Goal: Communication & Community: Connect with others

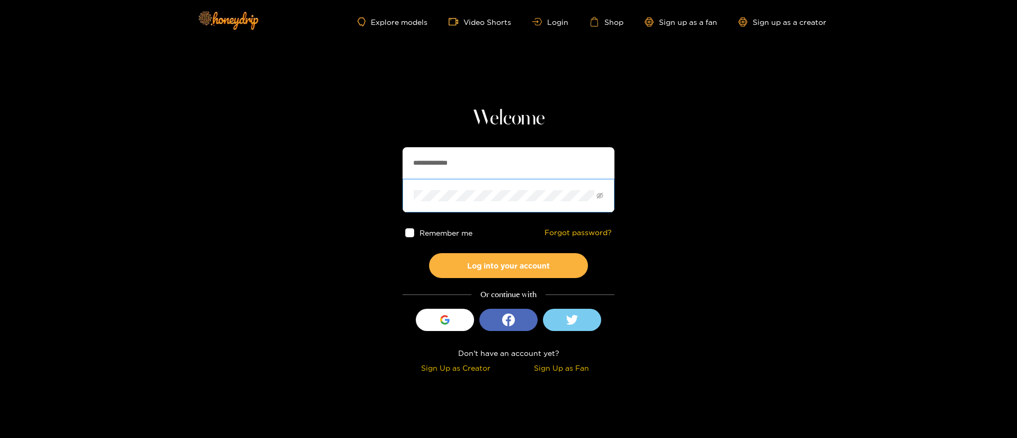
click at [498, 170] on input "**********" at bounding box center [508, 163] width 212 height 32
type input "*********"
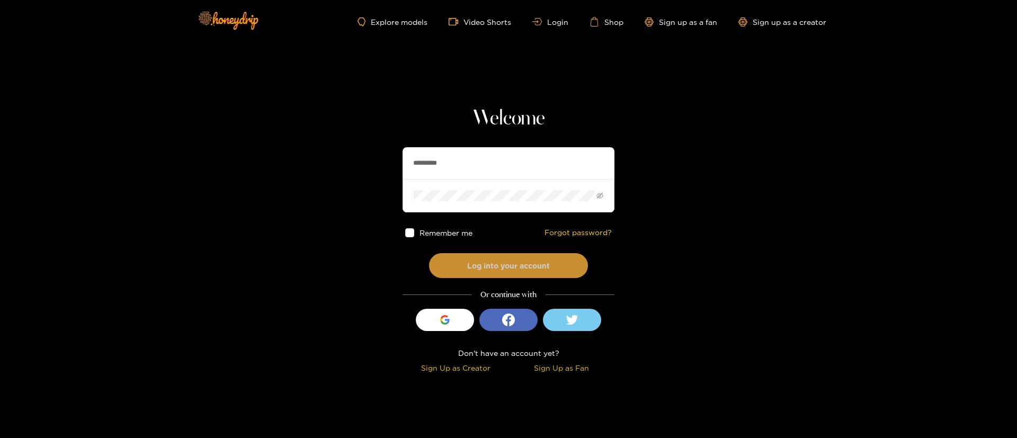
click at [509, 263] on button "Log into your account" at bounding box center [508, 265] width 159 height 25
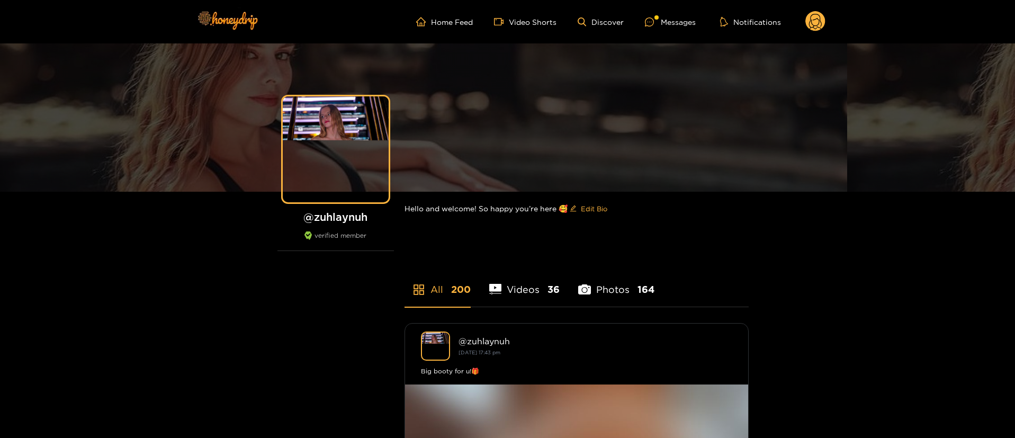
click at [668, 30] on ul "Home Feed Video Shorts Discover Messages Notifications" at bounding box center [620, 21] width 409 height 21
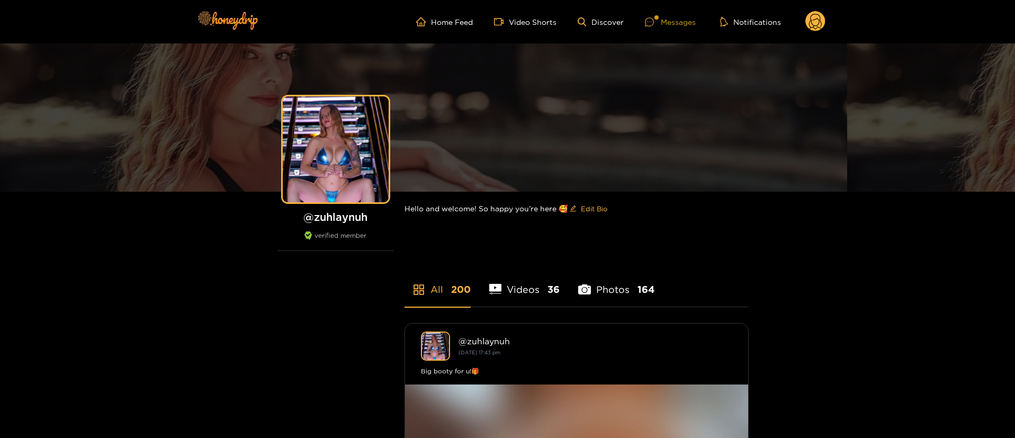
click at [665, 24] on div "Messages" at bounding box center [670, 22] width 51 height 12
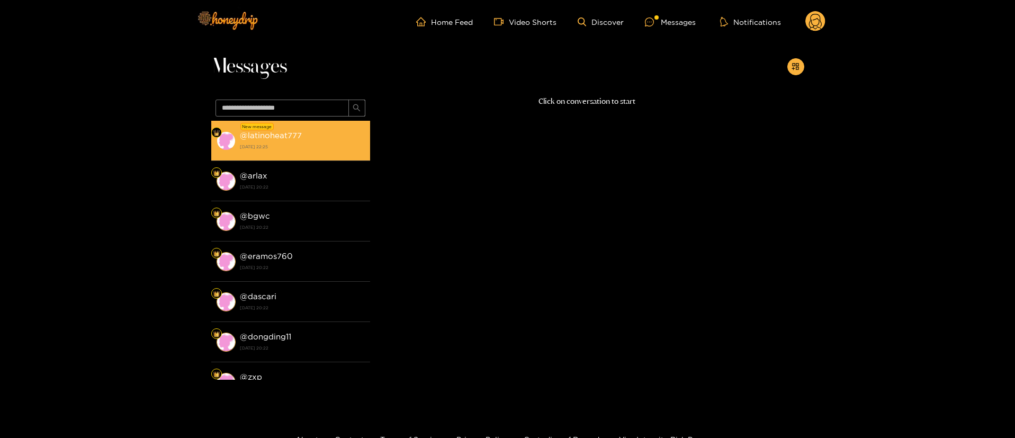
click at [295, 134] on strong "@ latinoheat777" at bounding box center [271, 135] width 62 height 9
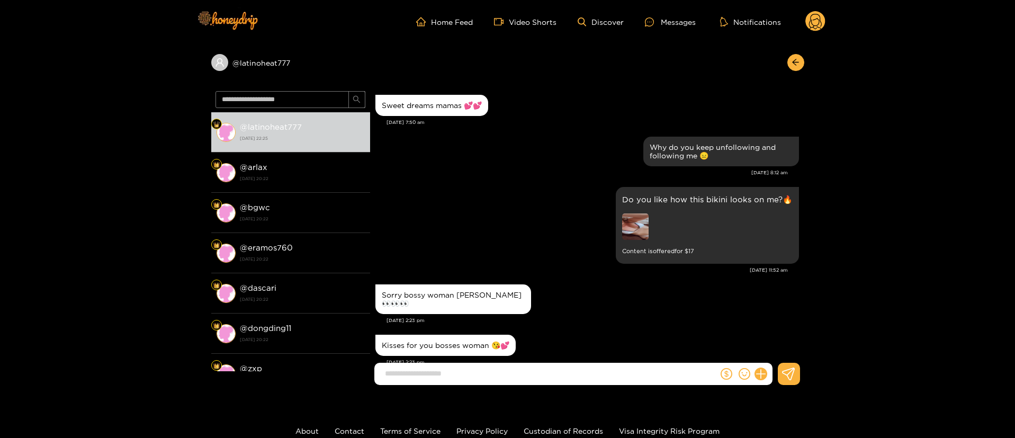
scroll to position [1074, 0]
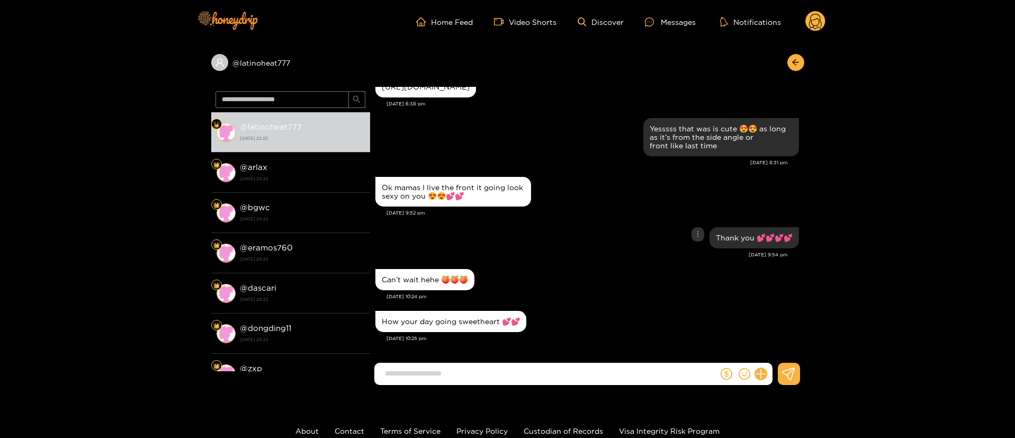
click at [615, 225] on div "Thank you 💕💕💕💕" at bounding box center [587, 237] width 424 height 26
click at [620, 228] on div "Thank you 💕💕💕💕" at bounding box center [587, 237] width 424 height 26
click at [581, 240] on div "Thank you 💕💕💕💕" at bounding box center [587, 237] width 424 height 26
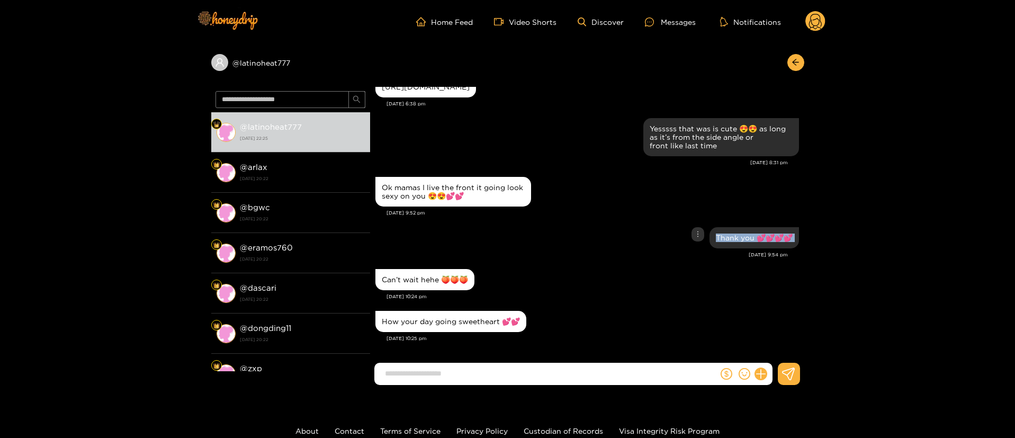
click at [581, 240] on div "Thank you 💕💕💕💕" at bounding box center [587, 237] width 424 height 26
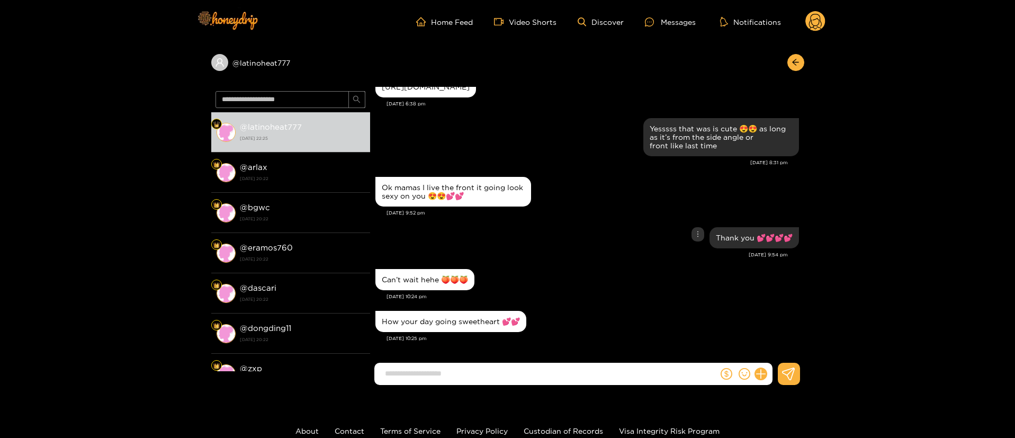
click at [581, 240] on div "Thank you 💕💕💕💕" at bounding box center [587, 237] width 424 height 26
click at [521, 379] on input at bounding box center [549, 373] width 338 height 17
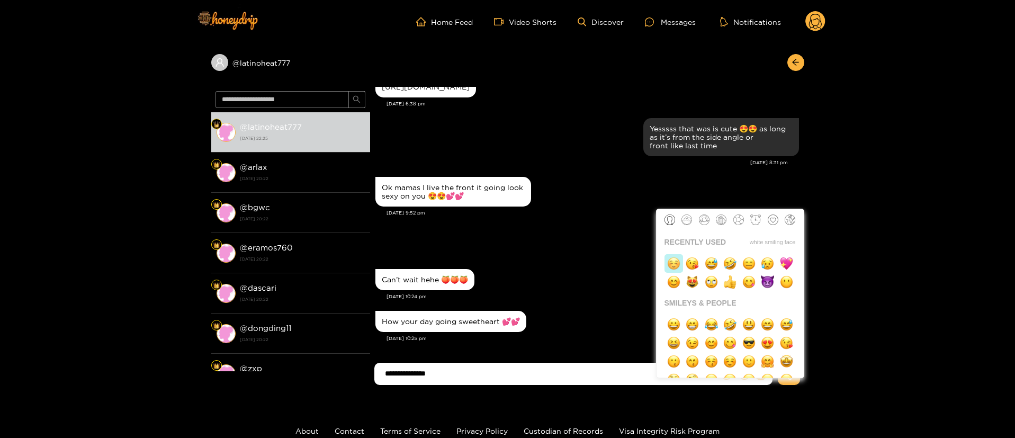
click at [679, 264] on img "button" at bounding box center [673, 263] width 13 height 13
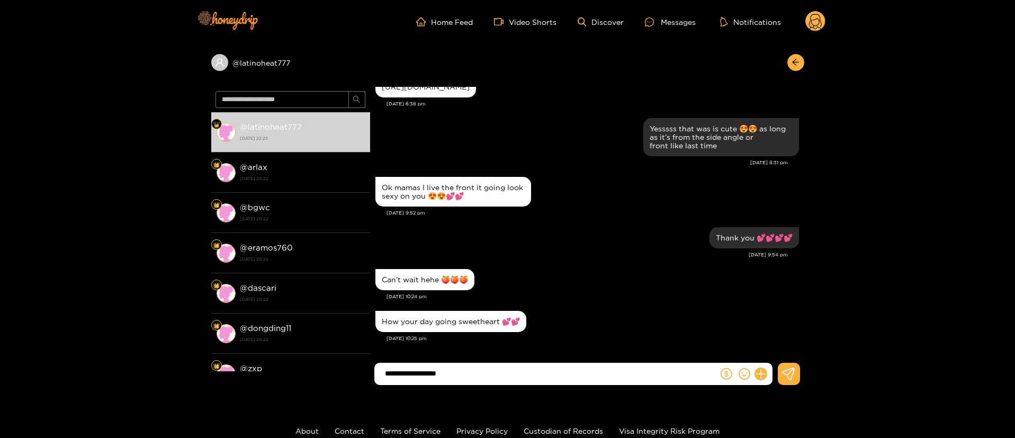
click at [512, 376] on input "**********" at bounding box center [549, 373] width 338 height 17
type input "**********"
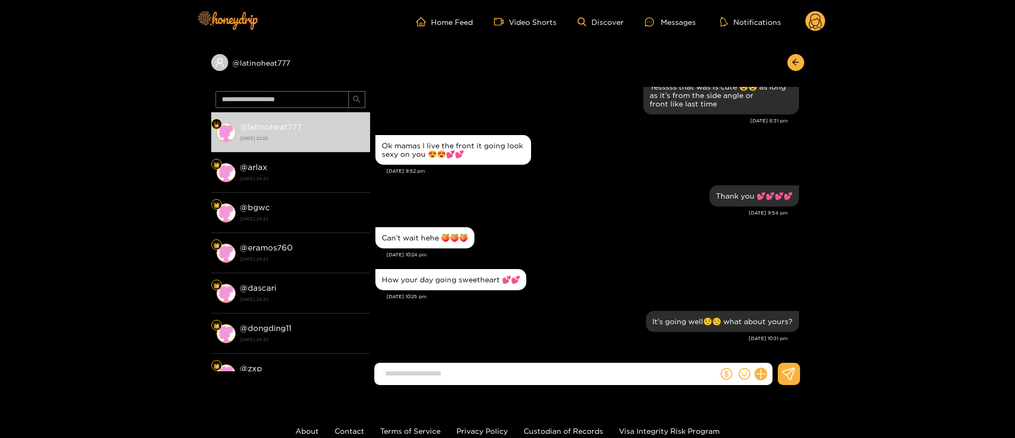
scroll to position [1116, 0]
drag, startPoint x: 799, startPoint y: 65, endPoint x: 806, endPoint y: 3, distance: 62.3
click at [799, 65] on icon "arrow-left" at bounding box center [796, 62] width 8 height 8
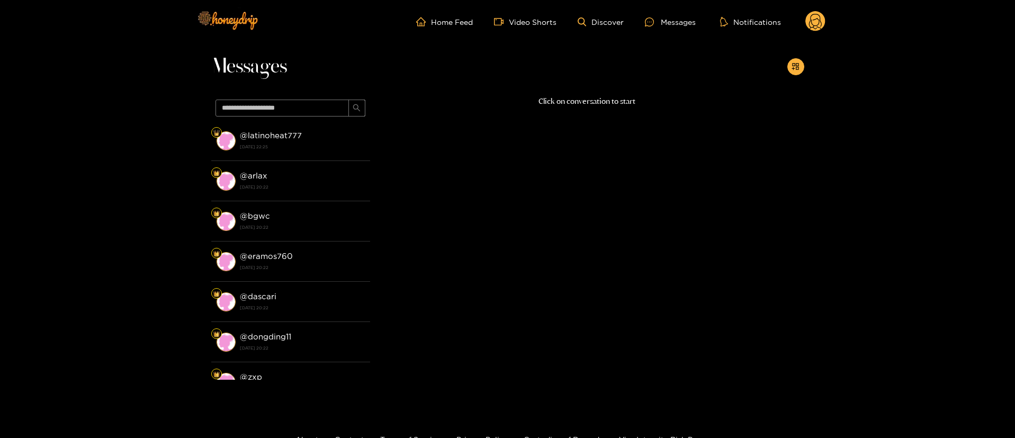
click at [821, 25] on icon at bounding box center [815, 23] width 13 height 19
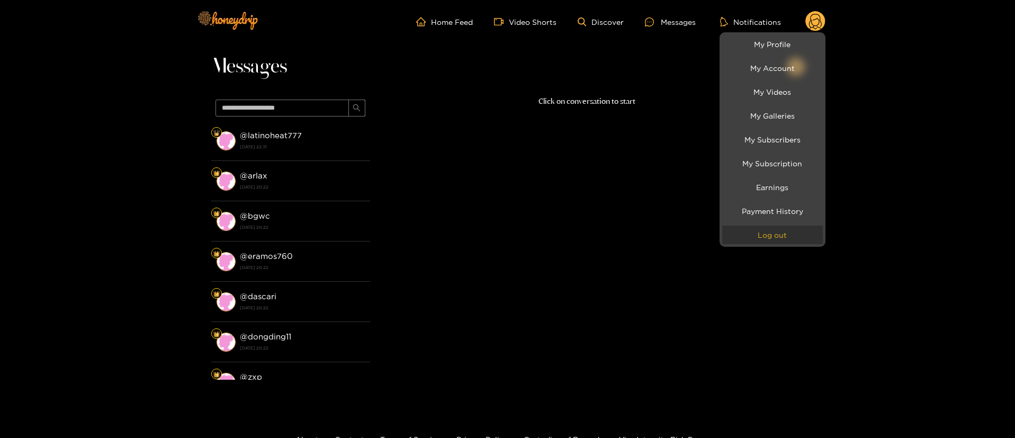
click at [796, 238] on button "Log out" at bounding box center [772, 235] width 101 height 19
